Goal: Information Seeking & Learning: Learn about a topic

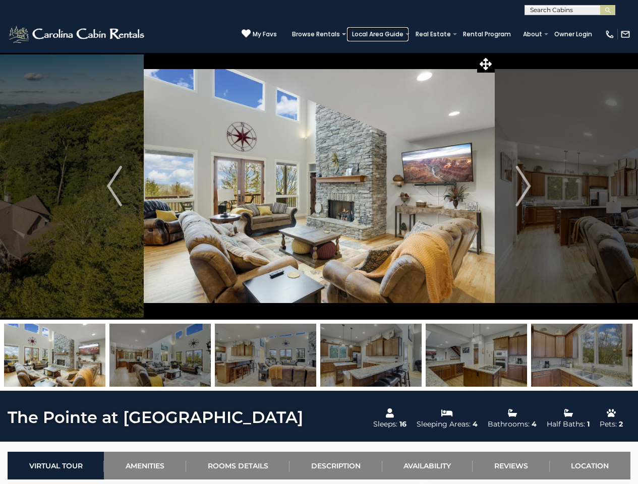
click at [381, 34] on link "Local Area Guide" at bounding box center [377, 34] width 61 height 14
